Goal: Information Seeking & Learning: Learn about a topic

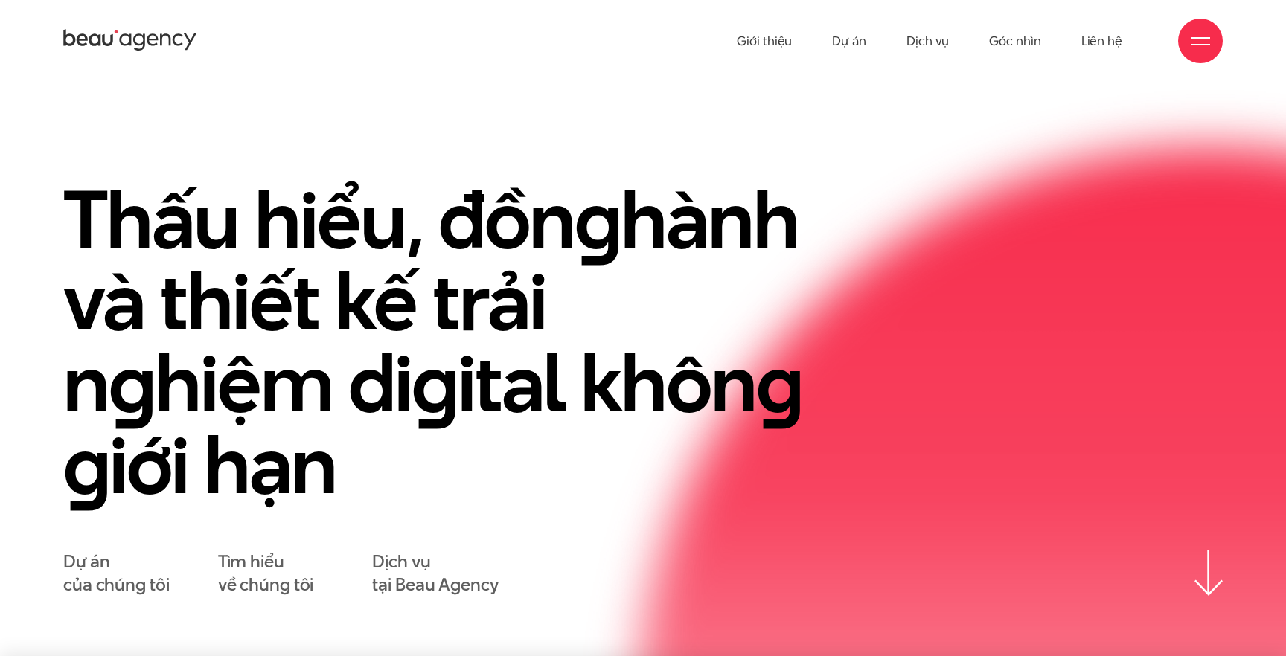
click at [859, 45] on link "Dự án" at bounding box center [849, 41] width 34 height 82
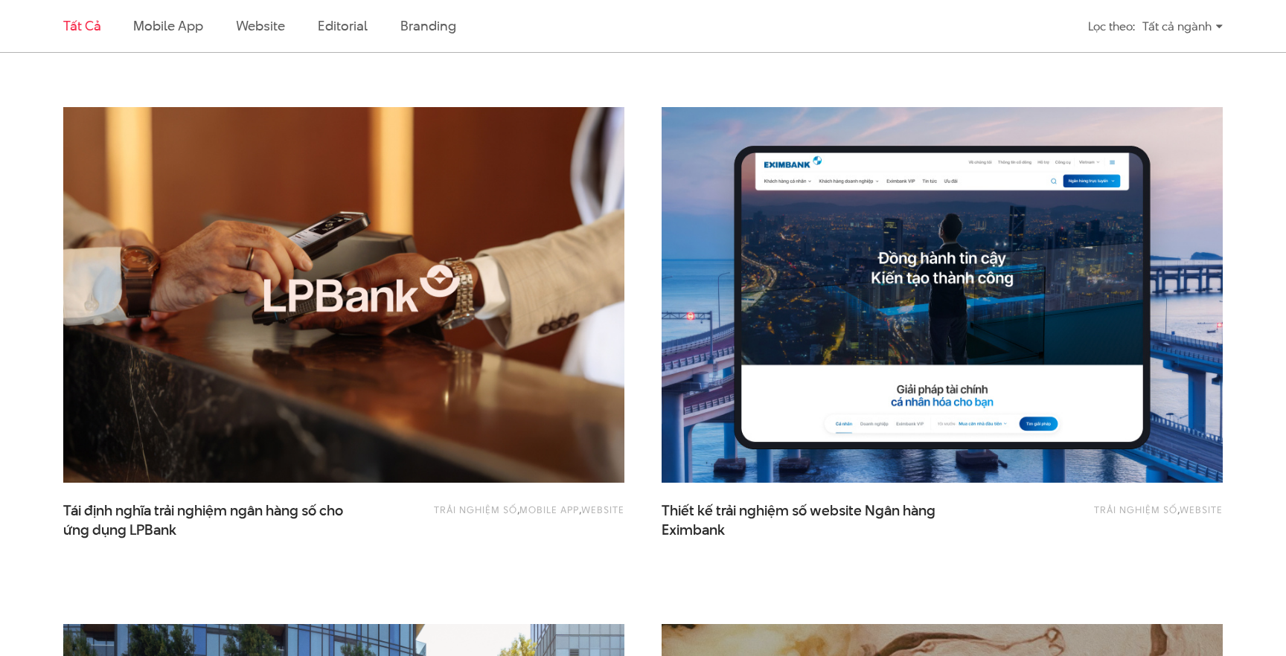
scroll to position [1005, 0]
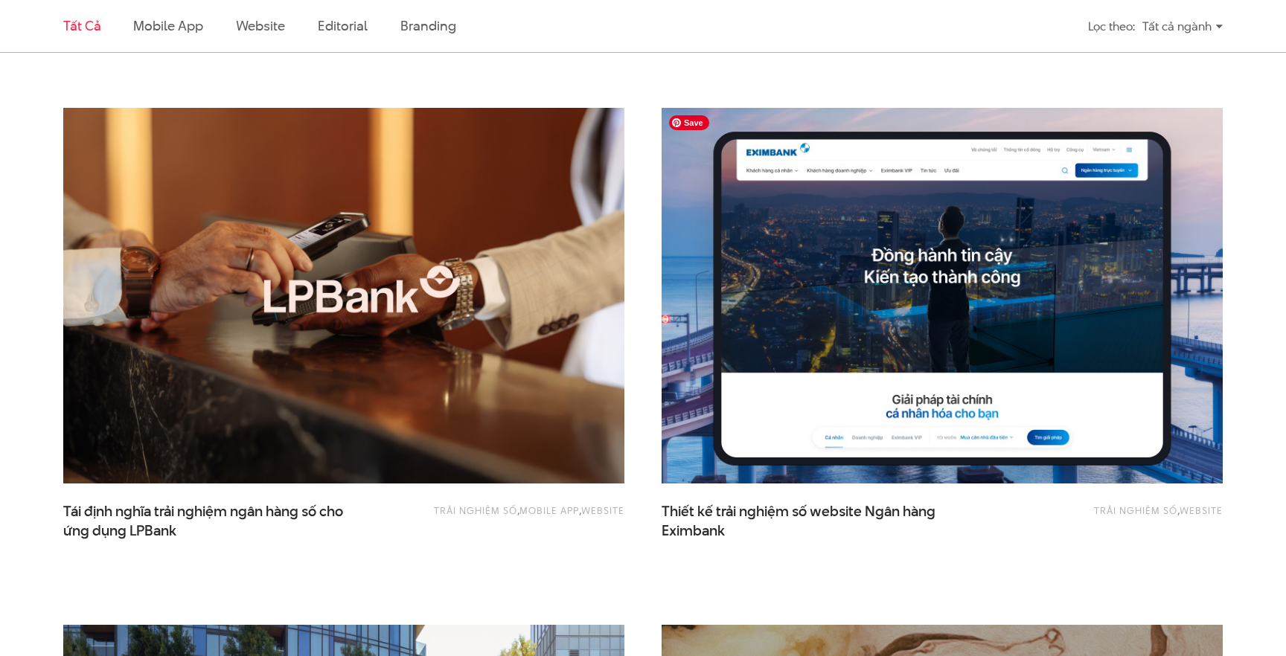
click at [729, 420] on img at bounding box center [941, 296] width 617 height 414
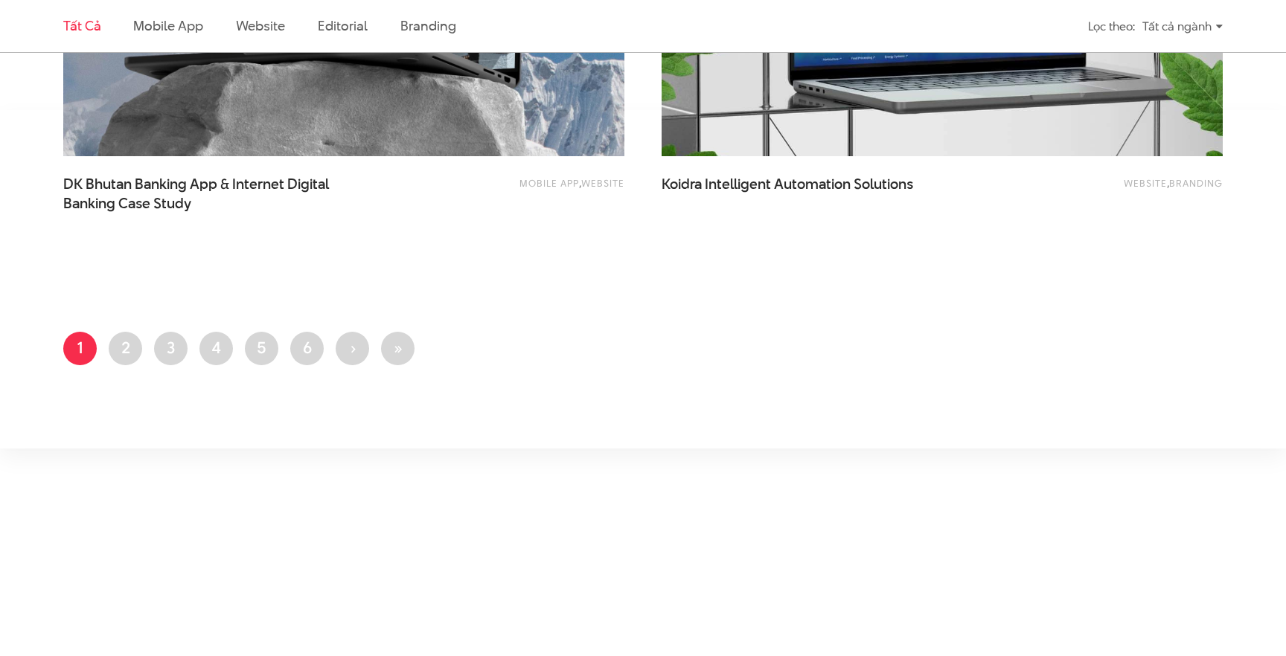
scroll to position [3411, 0]
